Goal: Transaction & Acquisition: Subscribe to service/newsletter

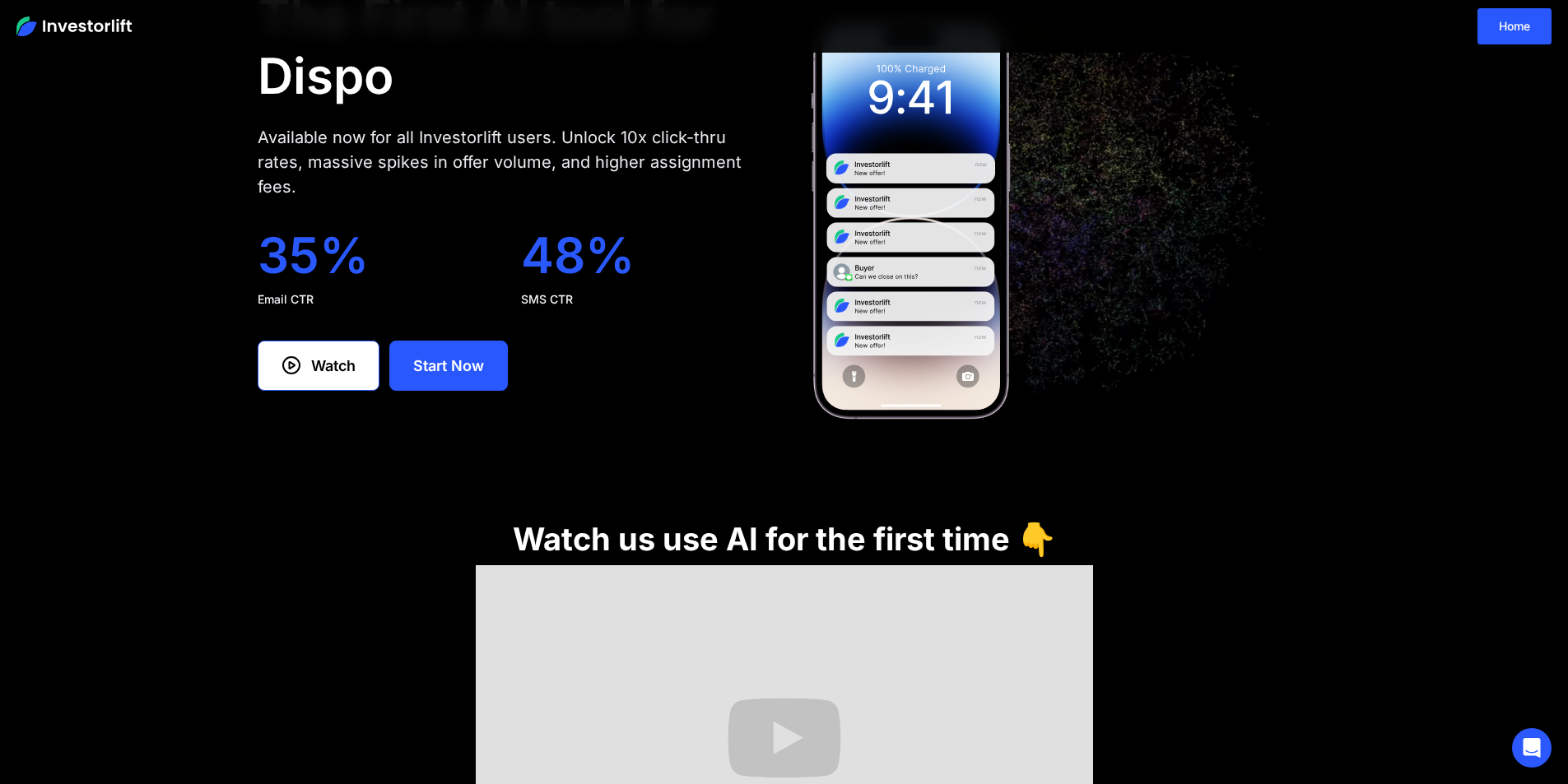
scroll to position [82, 0]
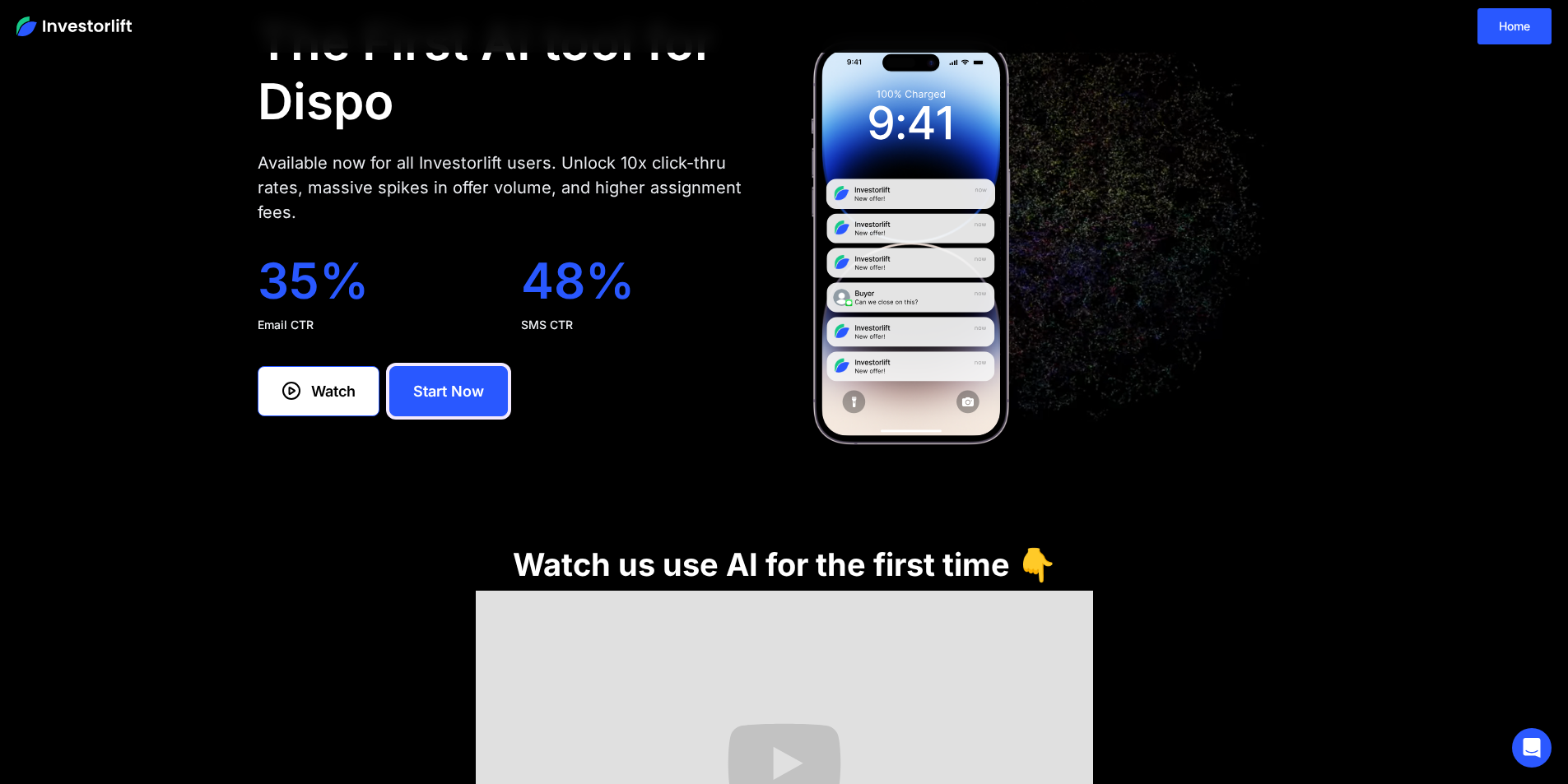
click at [453, 395] on div "Start Now" at bounding box center [448, 391] width 71 height 22
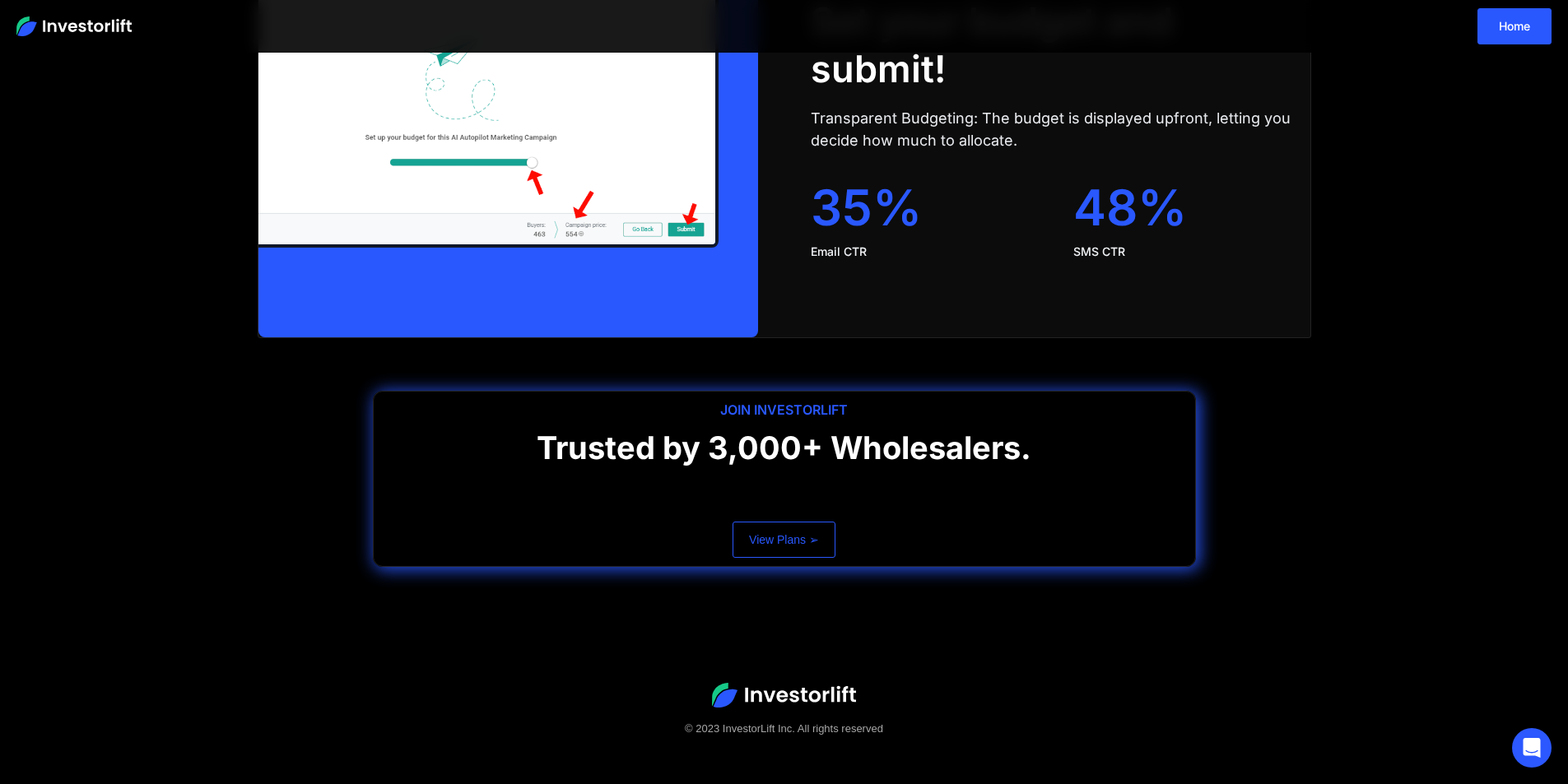
scroll to position [3311, 0]
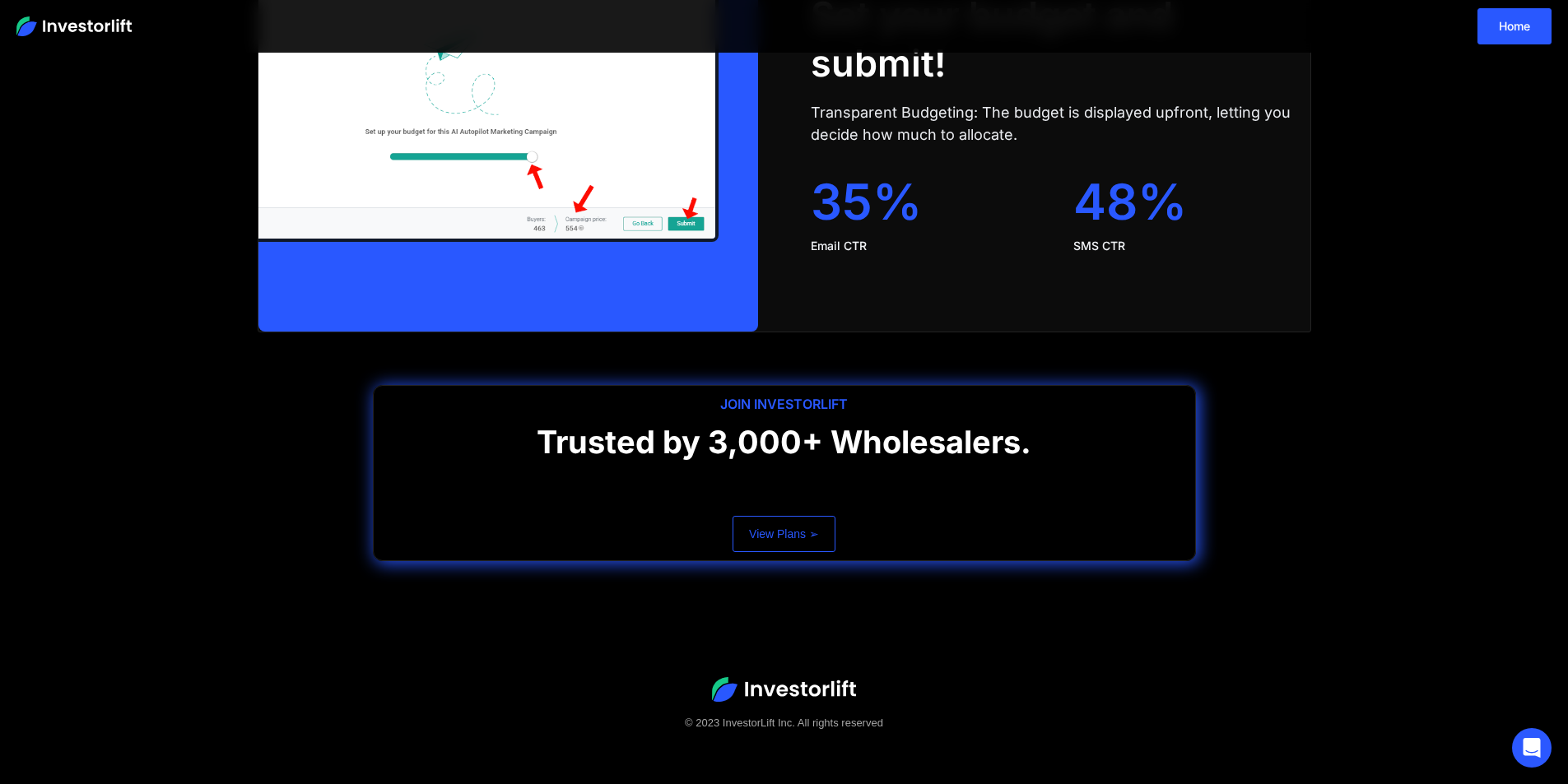
click at [777, 537] on link "View Plans ➢" at bounding box center [784, 534] width 103 height 36
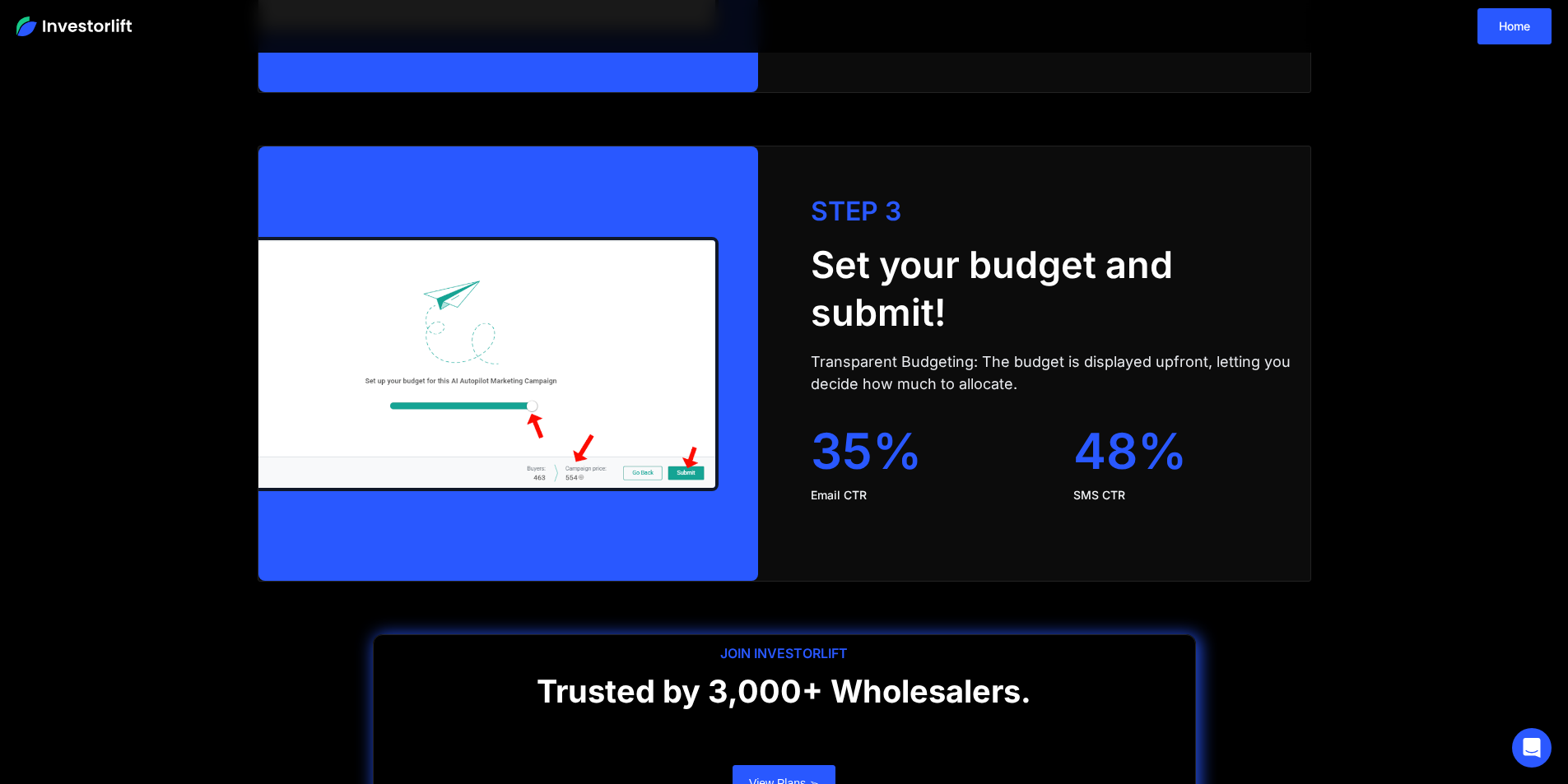
scroll to position [2817, 0]
